Goal: Transaction & Acquisition: Purchase product/service

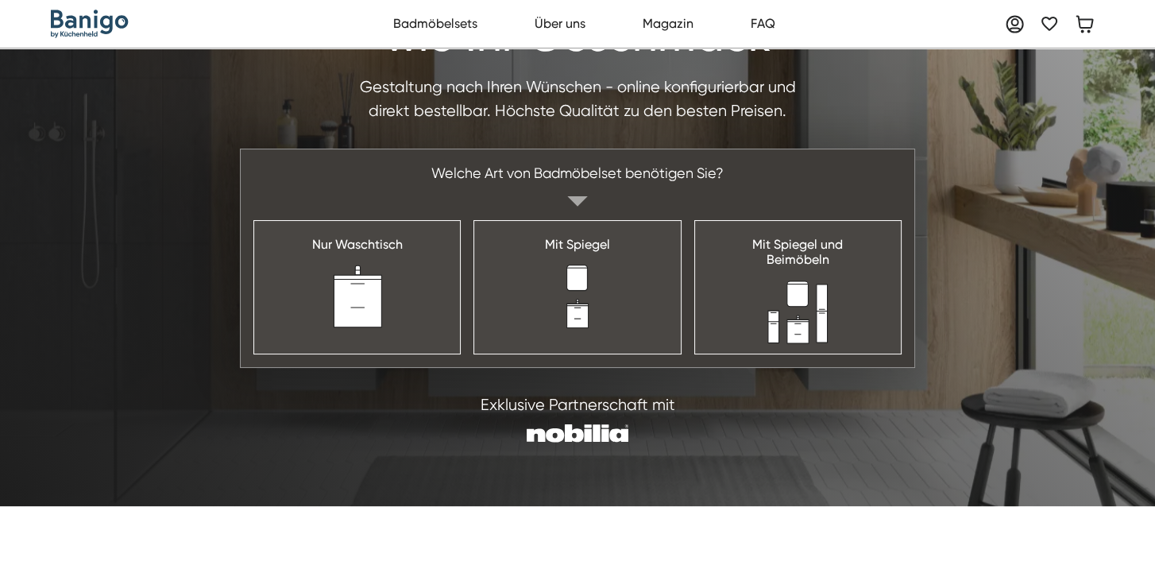
scroll to position [159, 0]
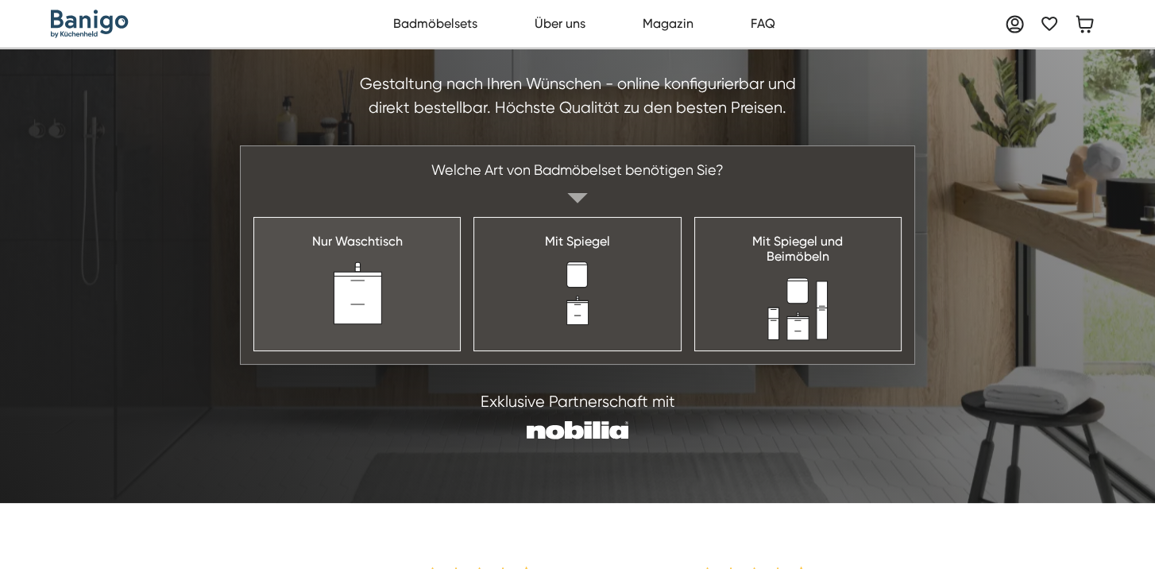
click at [427, 254] on link "Nur Waschtisch" at bounding box center [356, 283] width 207 height 133
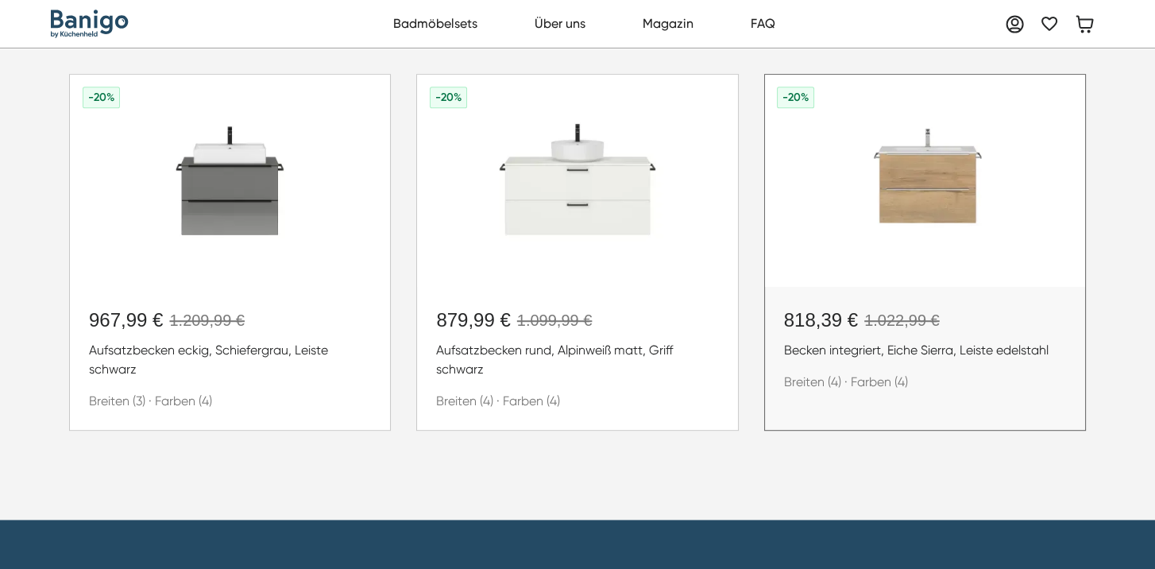
scroll to position [1191, 0]
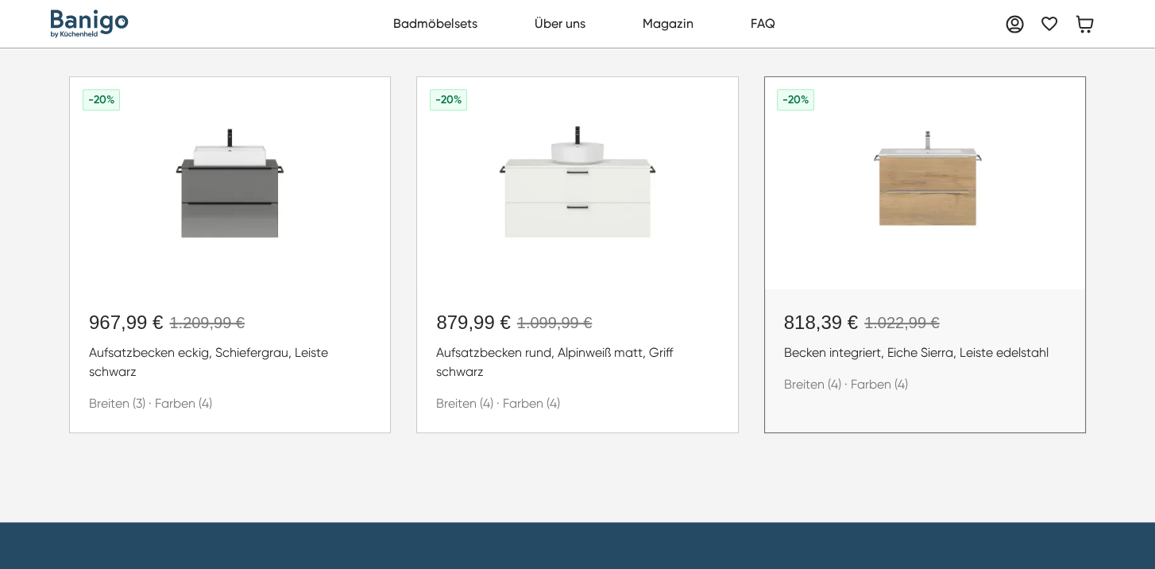
click at [806, 371] on div "818,39 € 1.022,99 € Becken integriert, Eiche Sierra, Leiste edelstahl Breiten (…" at bounding box center [925, 351] width 282 height 86
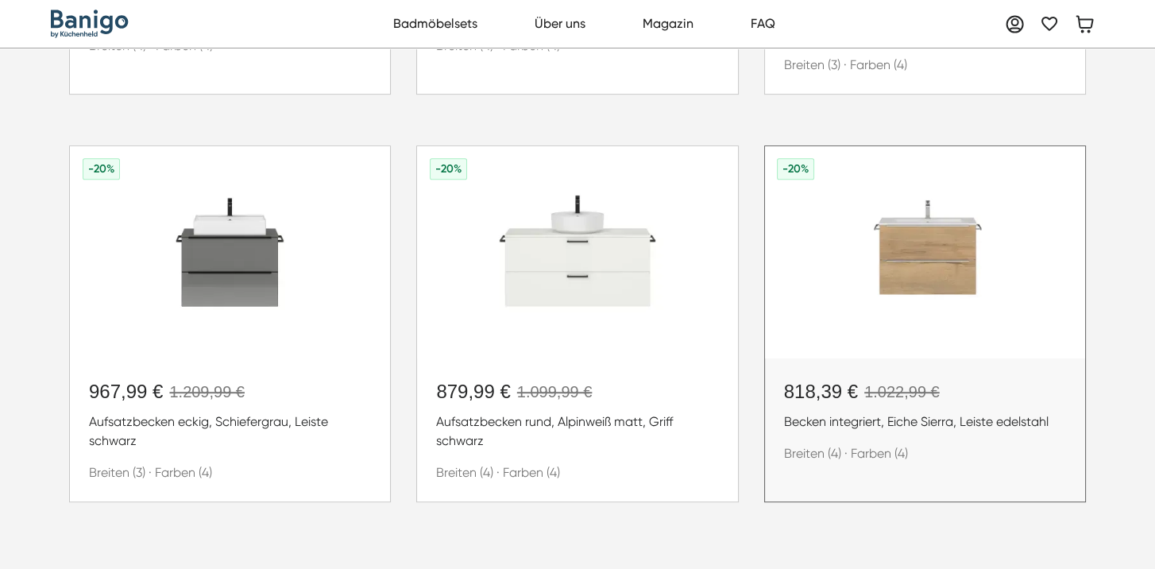
scroll to position [1032, 0]
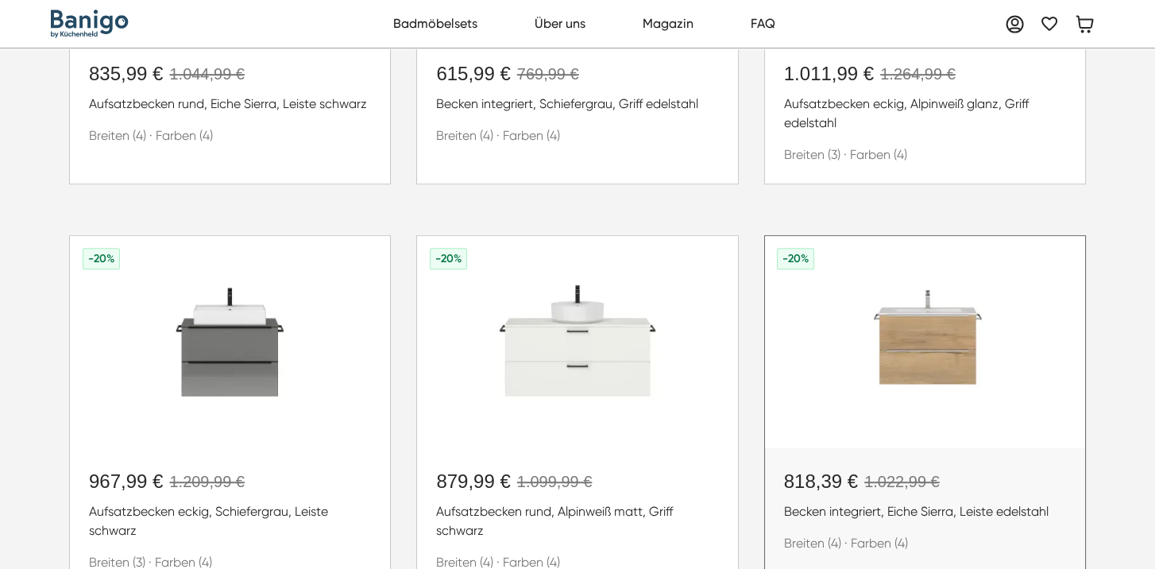
click at [916, 364] on img at bounding box center [925, 341] width 320 height 211
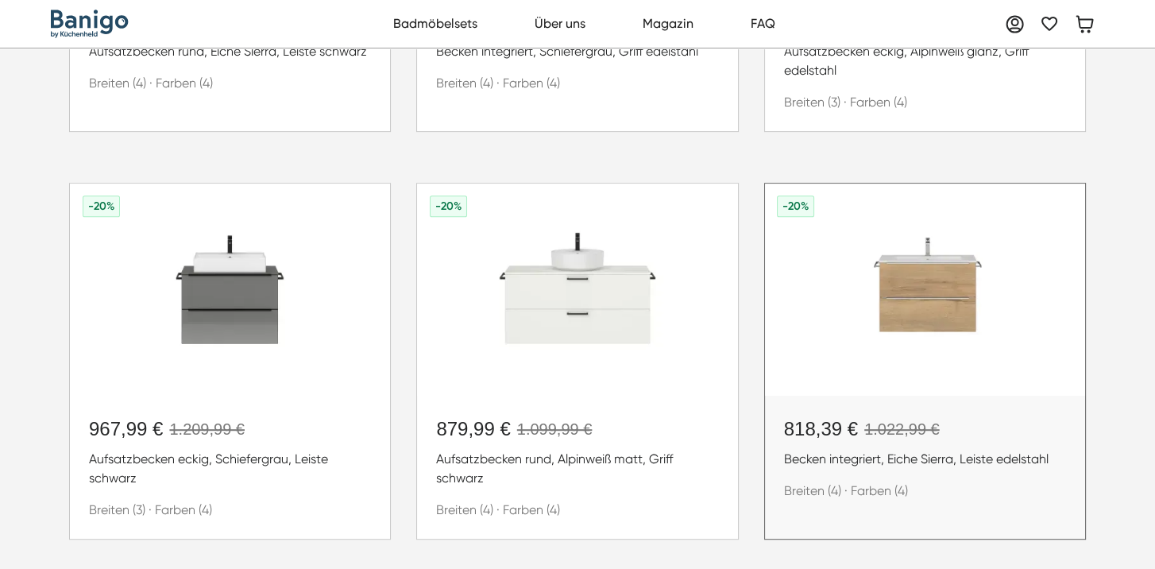
scroll to position [1112, 0]
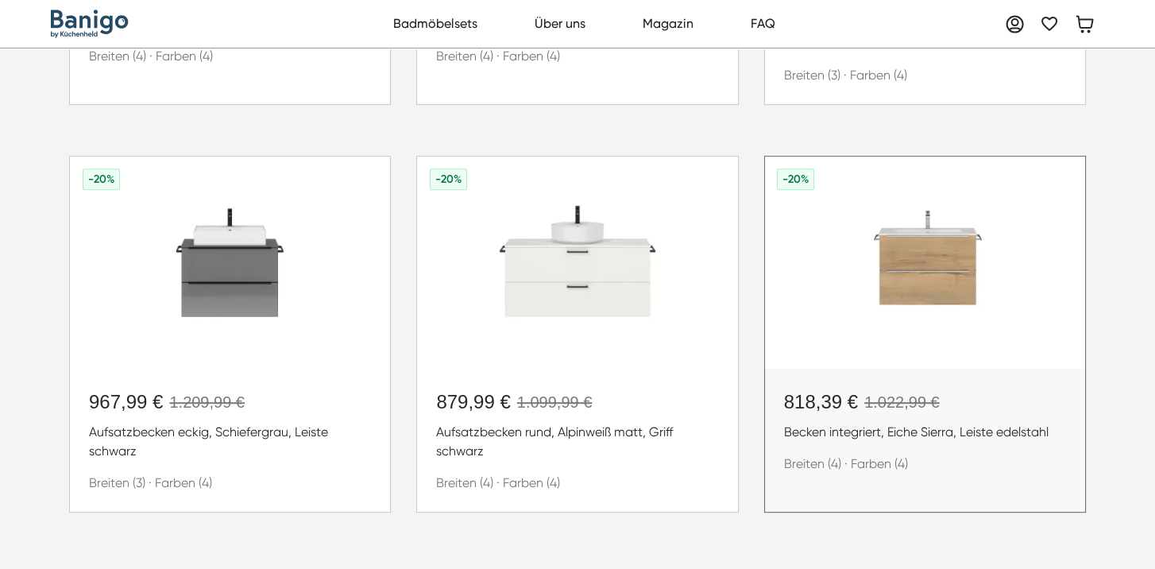
click at [839, 431] on div "Becken integriert, Eiche Sierra, Leiste edelstahl" at bounding box center [925, 431] width 282 height 19
click at [944, 427] on div "Becken integriert, Eiche Sierra, Leiste edelstahl" at bounding box center [925, 431] width 282 height 19
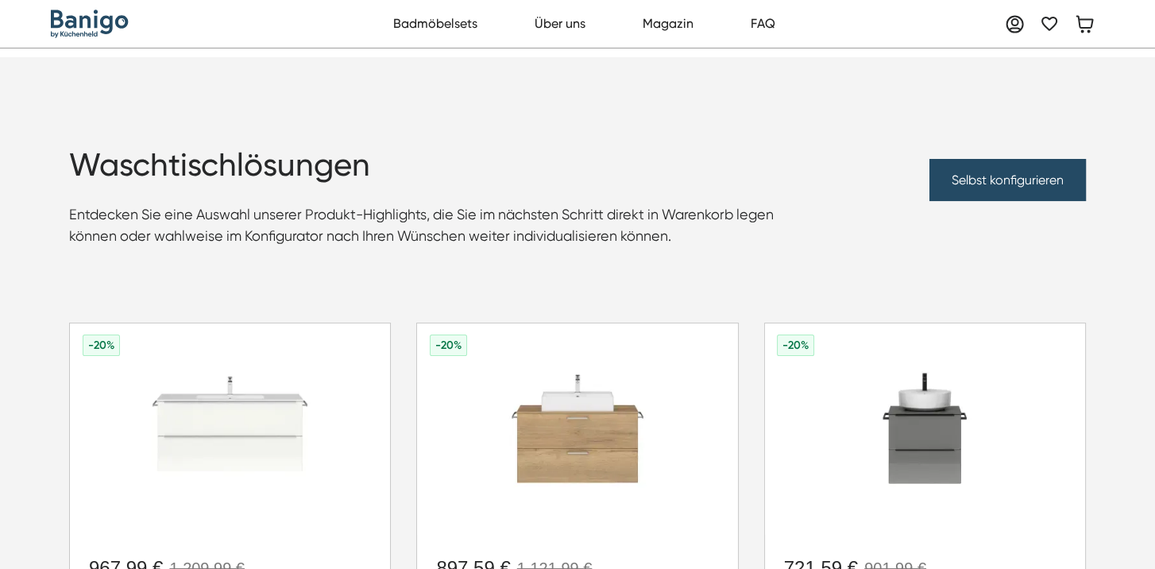
scroll to position [159, 0]
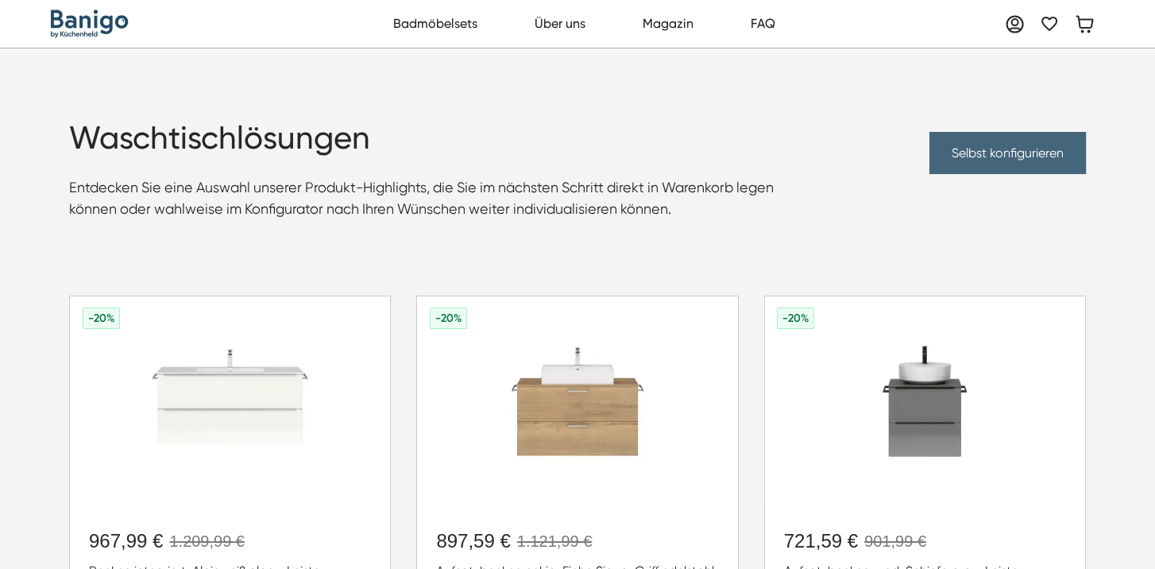
click at [987, 156] on link "Selbst konfigurieren" at bounding box center [1007, 153] width 156 height 42
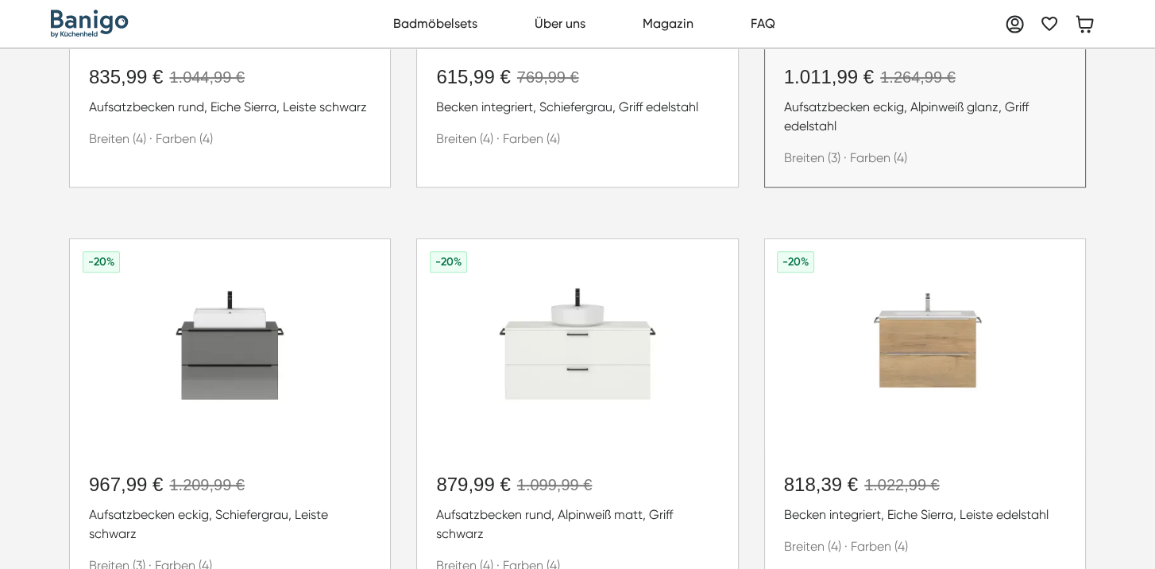
scroll to position [1032, 0]
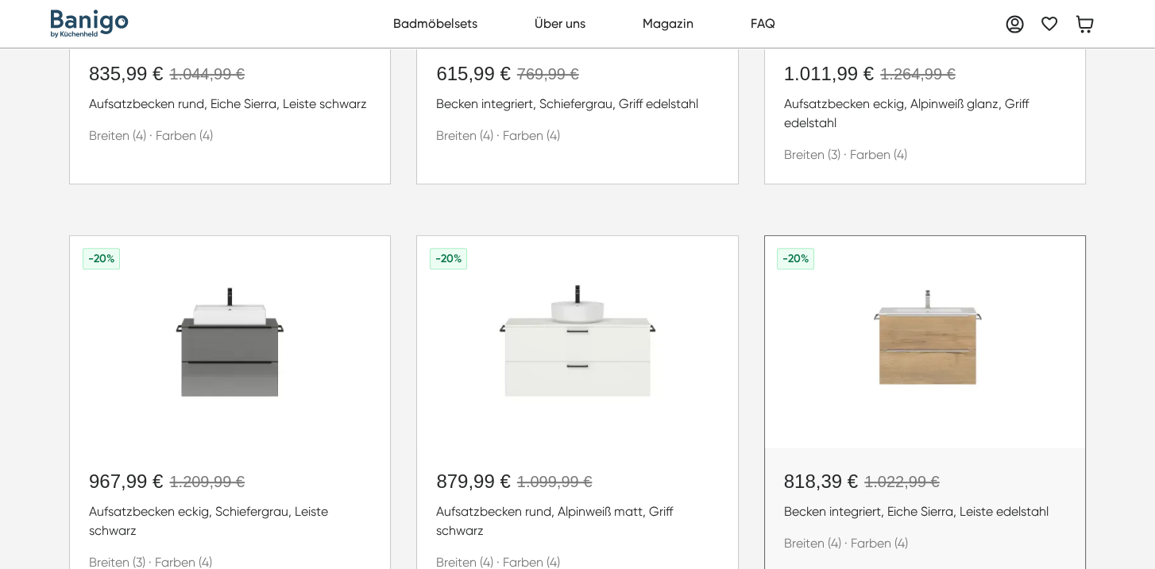
click at [820, 472] on div "818,39 €" at bounding box center [821, 481] width 74 height 29
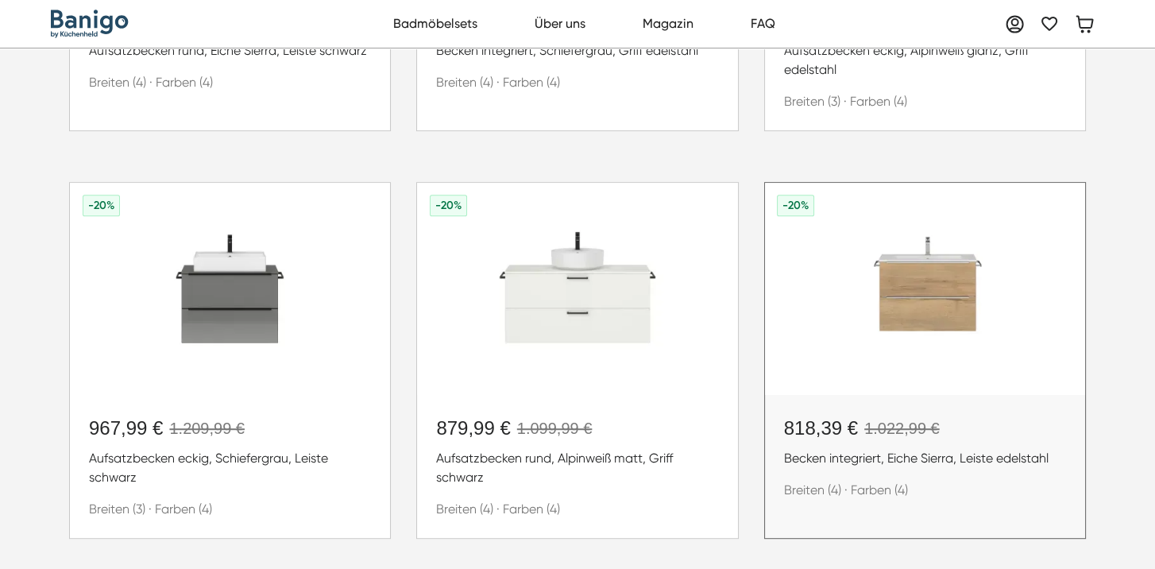
scroll to position [1112, 0]
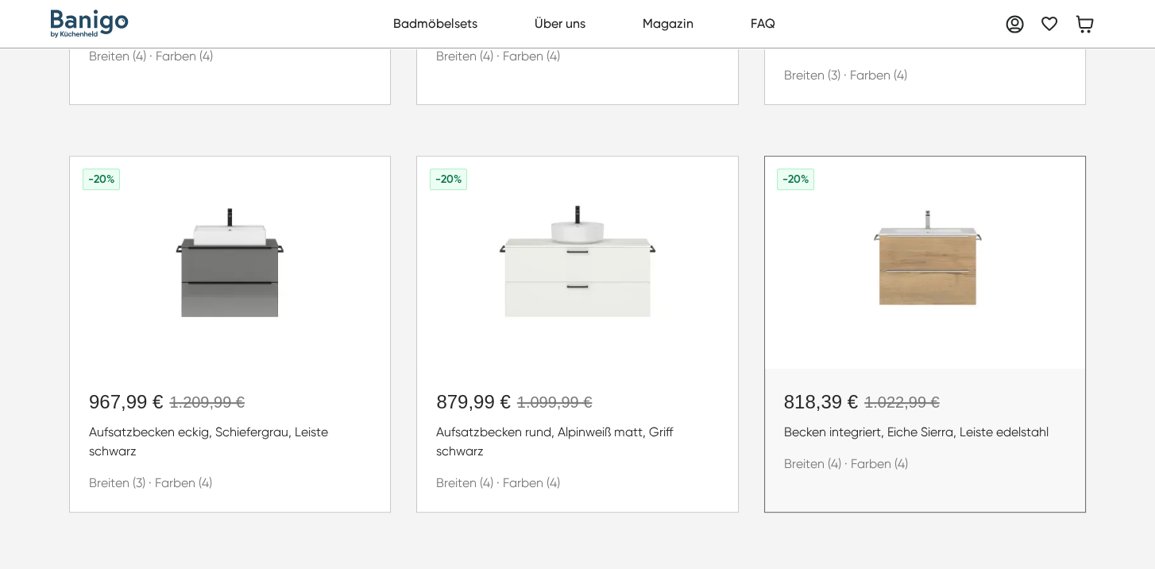
click at [929, 263] on img at bounding box center [925, 261] width 320 height 211
